Goal: Navigation & Orientation: Find specific page/section

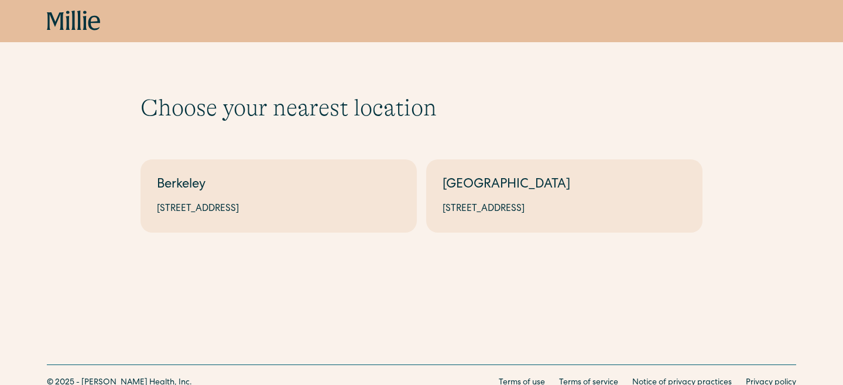
click at [80, 19] on icon at bounding box center [74, 21] width 54 height 21
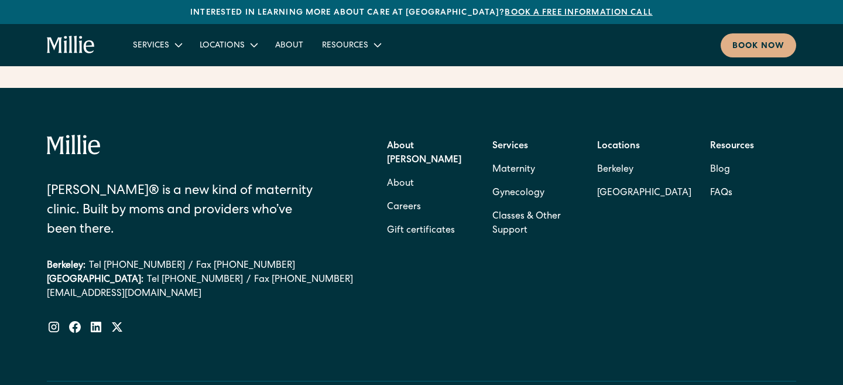
scroll to position [4829, 0]
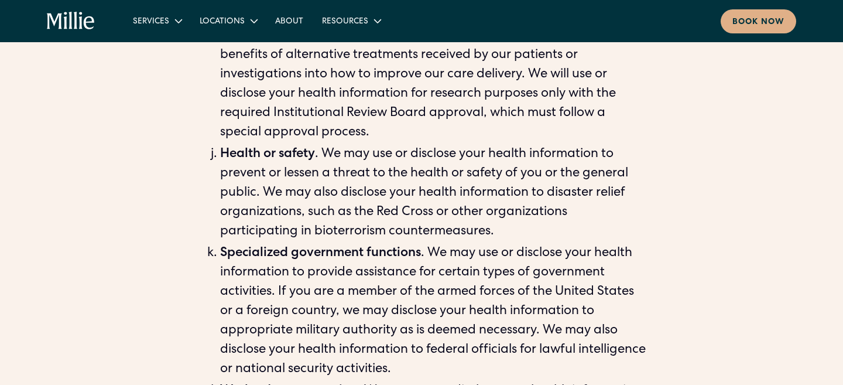
scroll to position [1826, 0]
